Goal: Task Accomplishment & Management: Complete application form

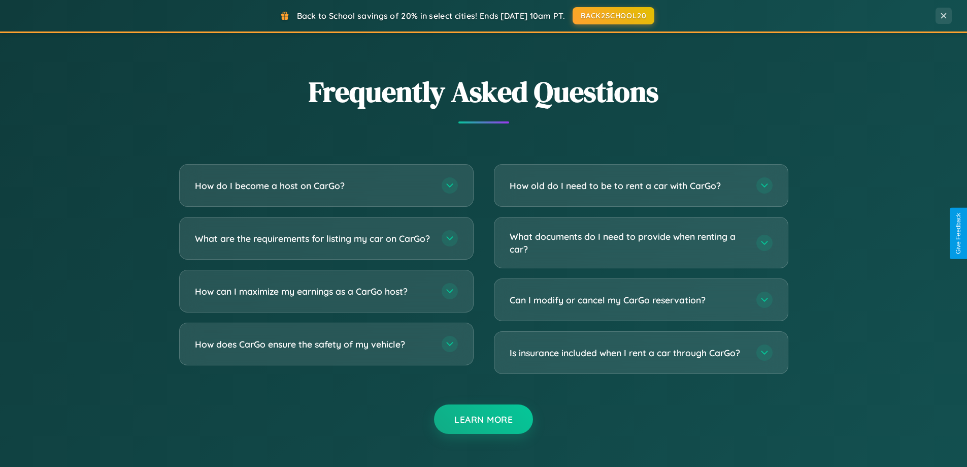
scroll to position [1954, 0]
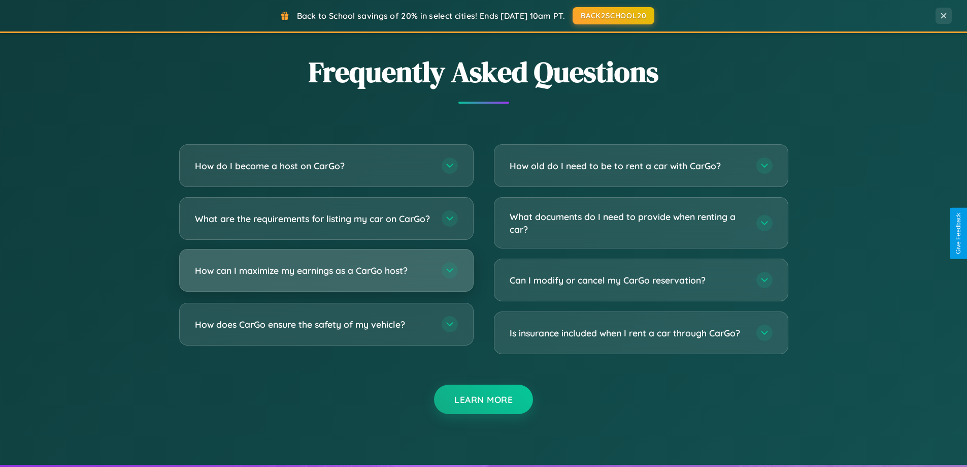
click at [326, 277] on h3 "How can I maximize my earnings as a CarGo host?" at bounding box center [313, 270] width 237 height 13
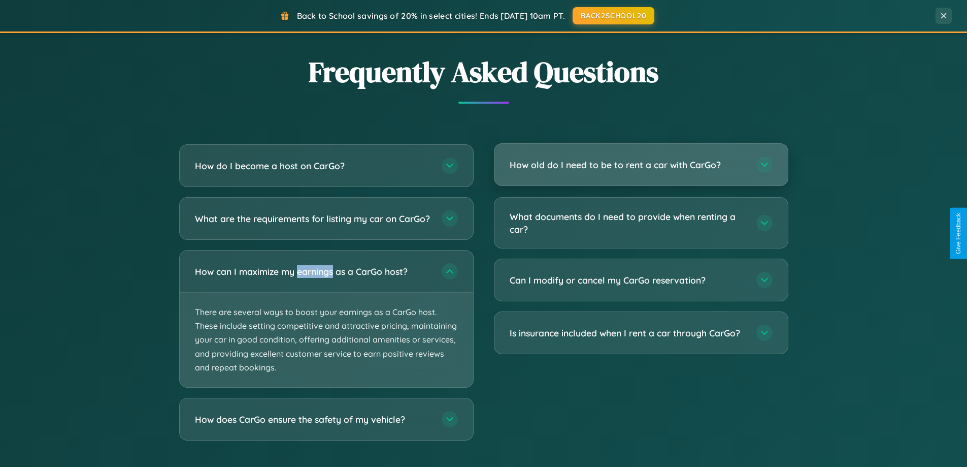
click at [641, 166] on h3 "How old do I need to be to rent a car with CarGo?" at bounding box center [628, 164] width 237 height 13
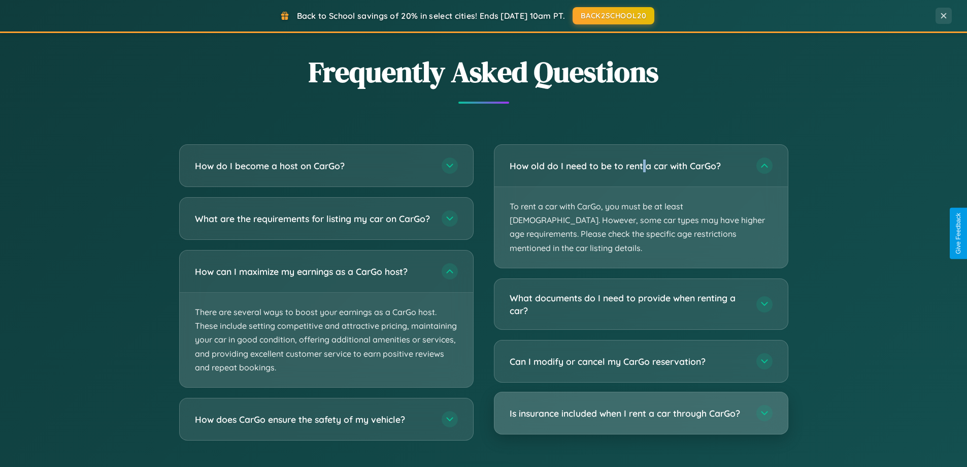
click at [641, 407] on h3 "Is insurance included when I rent a car through CarGo?" at bounding box center [628, 413] width 237 height 13
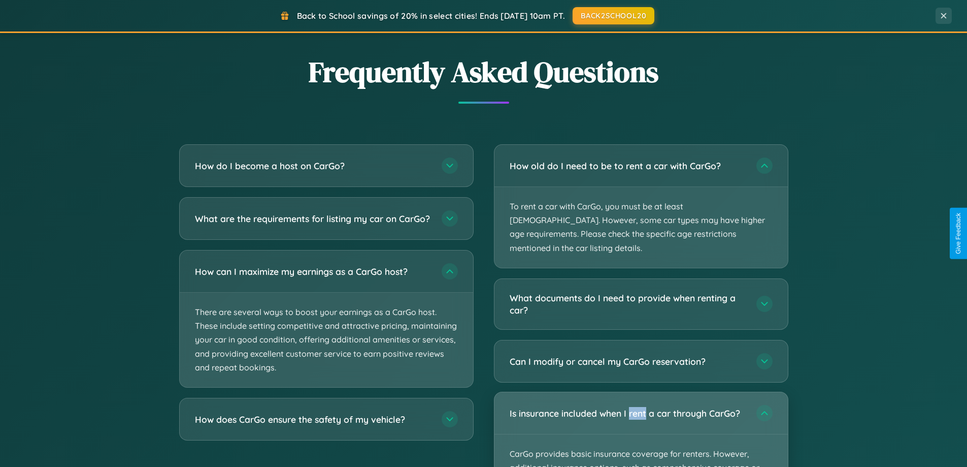
scroll to position [1631, 0]
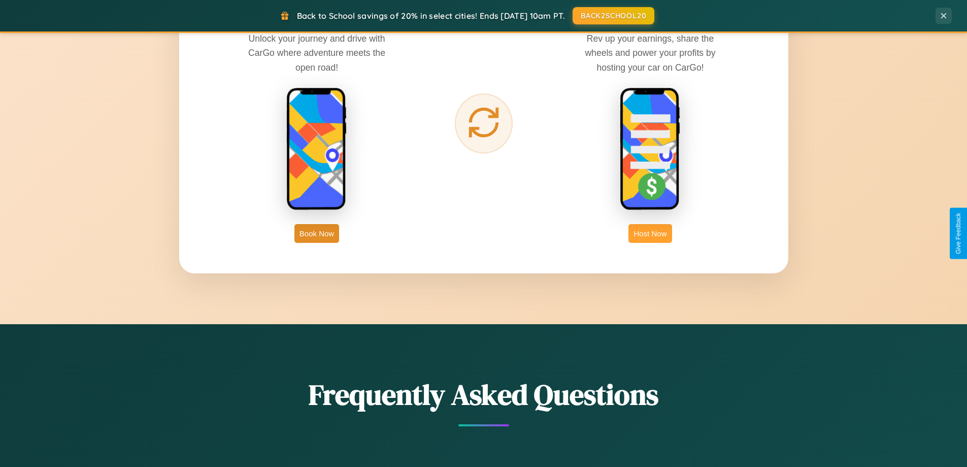
click at [650, 233] on button "Host Now" at bounding box center [650, 233] width 43 height 19
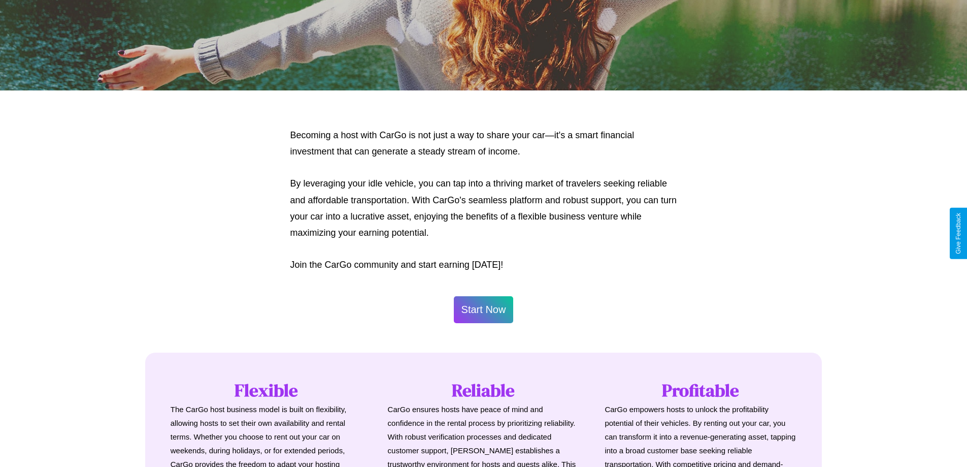
scroll to position [1373, 0]
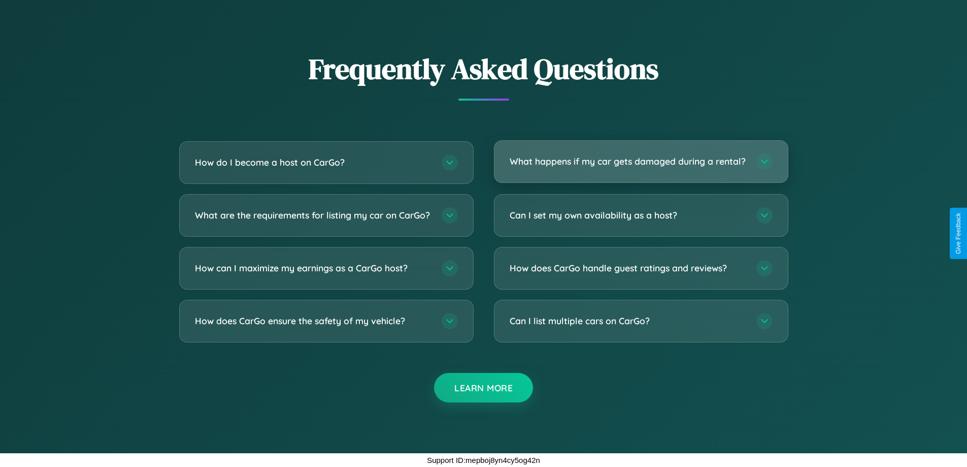
click at [641, 157] on h3 "What happens if my car gets damaged during a rental?" at bounding box center [628, 161] width 237 height 13
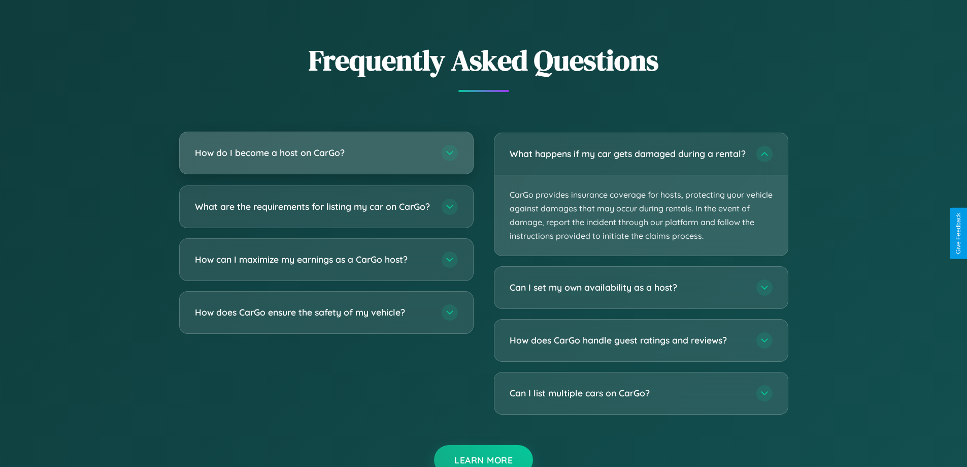
click at [326, 152] on h3 "How do I become a host on CarGo?" at bounding box center [313, 152] width 237 height 13
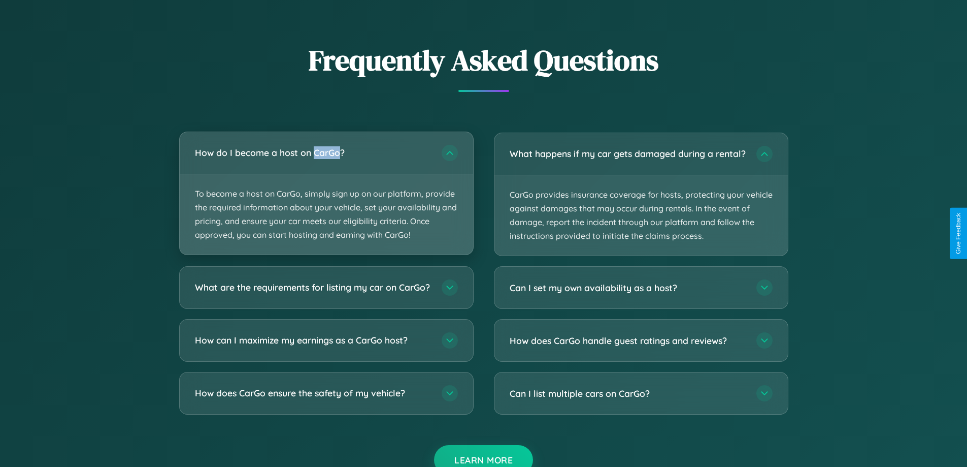
click at [326, 193] on p "To become a host on CarGo, simply sign up on our platform, provide the required…" at bounding box center [326, 214] width 293 height 81
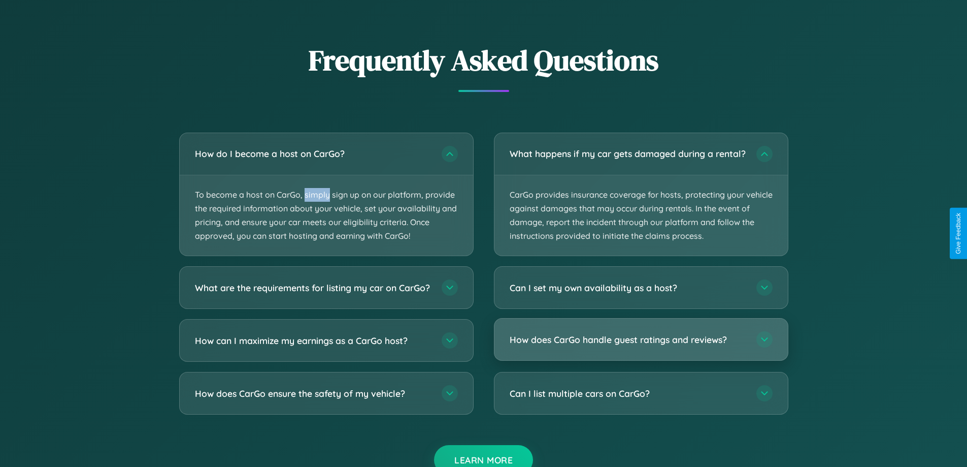
click at [641, 346] on h3 "How does CarGo handle guest ratings and reviews?" at bounding box center [628, 339] width 237 height 13
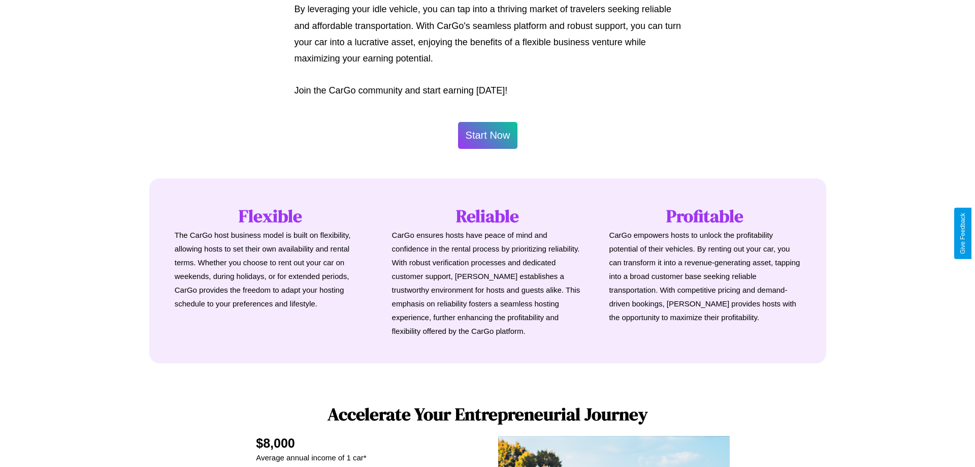
scroll to position [491, 0]
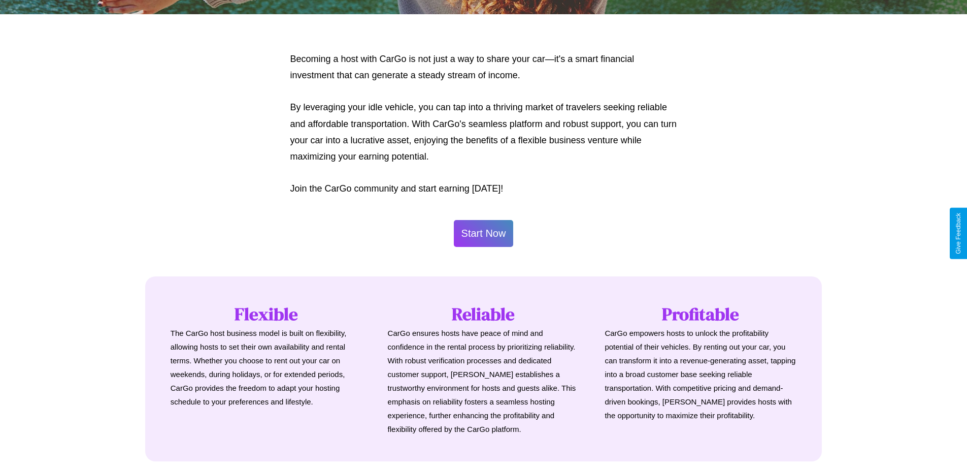
click at [483, 233] on button "Start Now" at bounding box center [484, 233] width 60 height 27
